Goal: Transaction & Acquisition: Purchase product/service

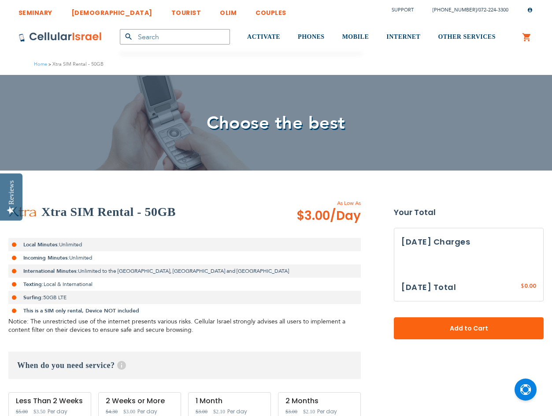
type input "[DATE]"
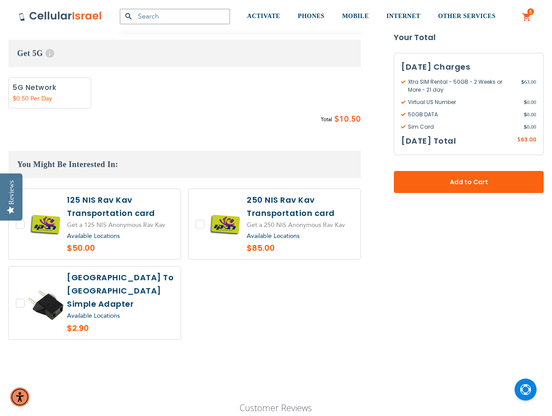
scroll to position [816, 0]
click at [63, 89] on label "Add" at bounding box center [49, 92] width 83 height 31
radio input "true"
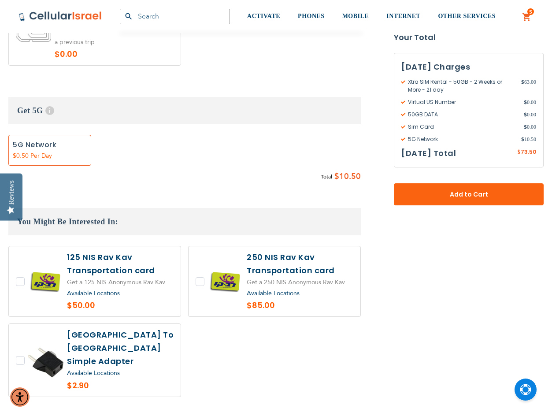
scroll to position [772, 0]
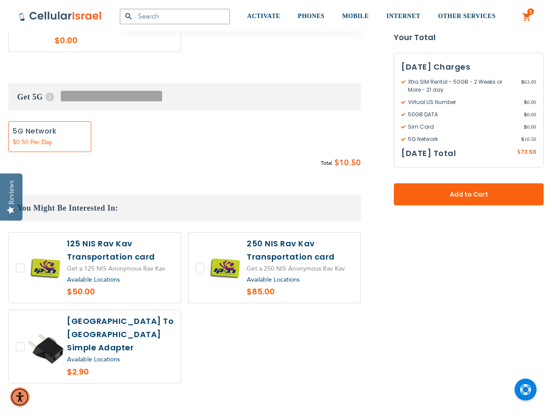
click at [51, 97] on span "Help" at bounding box center [49, 97] width 9 height 9
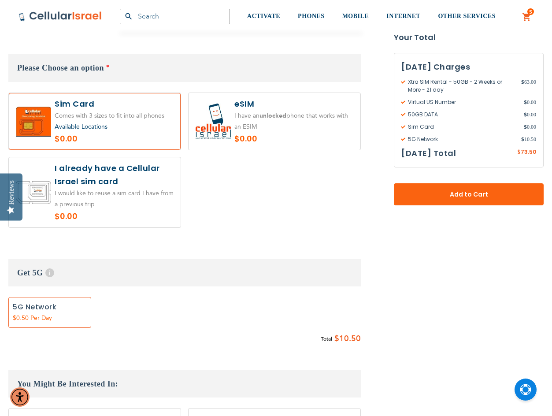
scroll to position [596, 0]
click at [57, 327] on label "Add" at bounding box center [49, 313] width 83 height 31
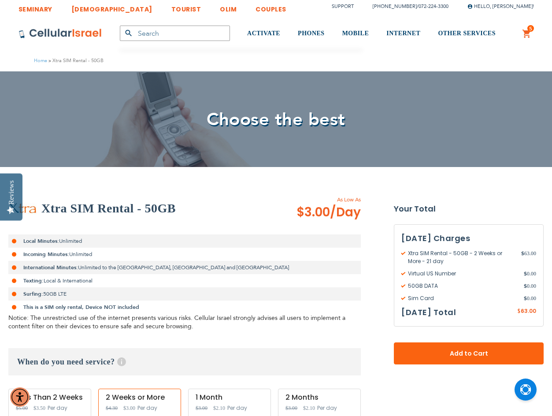
scroll to position [0, 0]
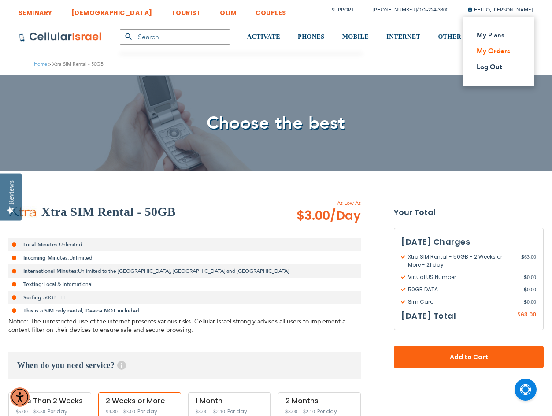
click at [496, 50] on link "My Orders" at bounding box center [496, 51] width 39 height 9
